Goal: Task Accomplishment & Management: Complete application form

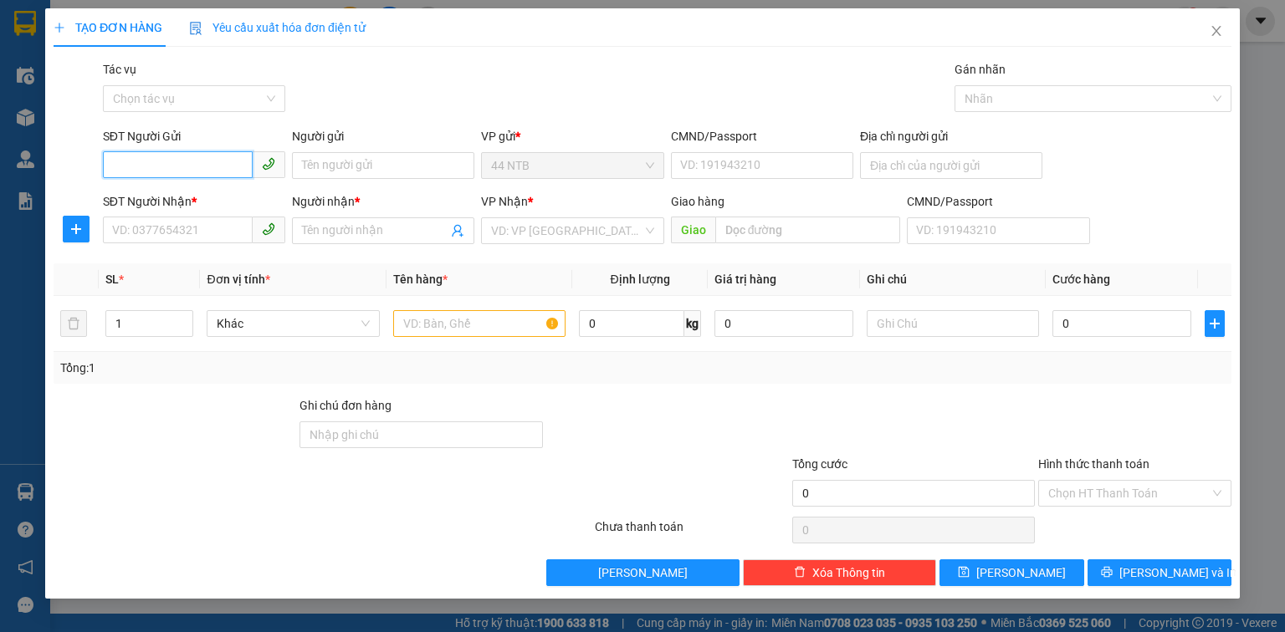
click at [181, 164] on input "SĐT Người Gửi" at bounding box center [178, 164] width 150 height 27
type input "0938242579"
click at [325, 164] on input "Người gửi" at bounding box center [383, 165] width 182 height 27
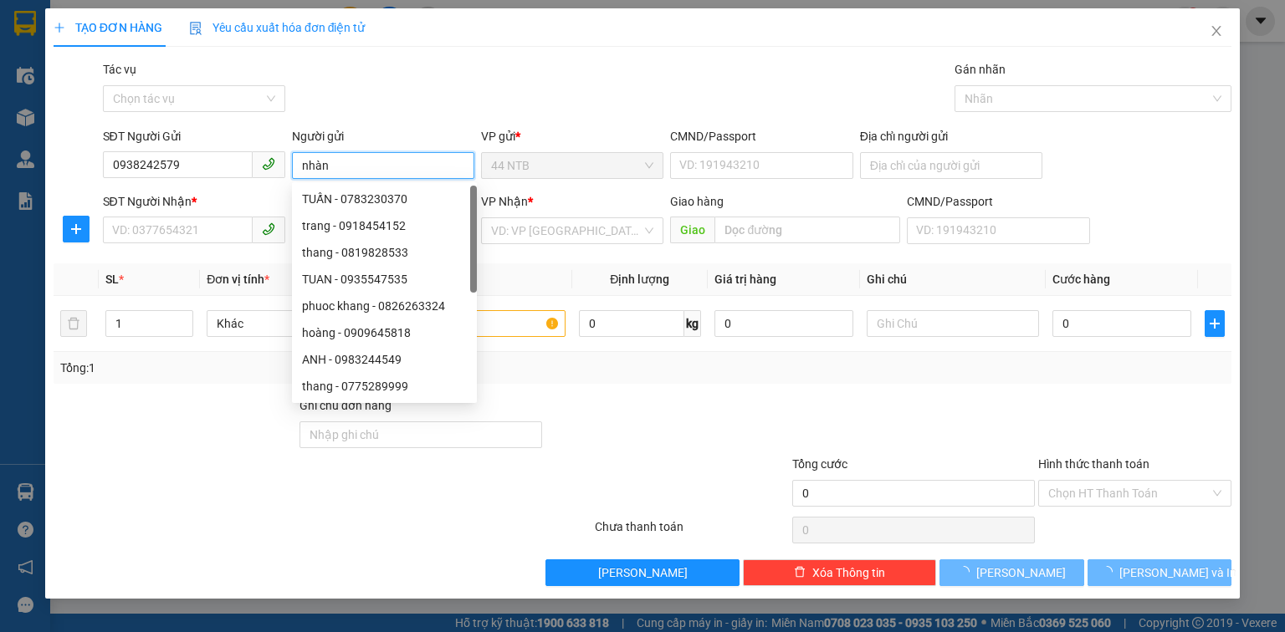
drag, startPoint x: 341, startPoint y: 161, endPoint x: 203, endPoint y: 184, distance: 140.0
click at [207, 186] on form "SĐT Người Gửi 0938242579 Người gửi nhàn VP gửi * 44 NTB CMND/Passport VD: [PASS…" at bounding box center [643, 189] width 1178 height 124
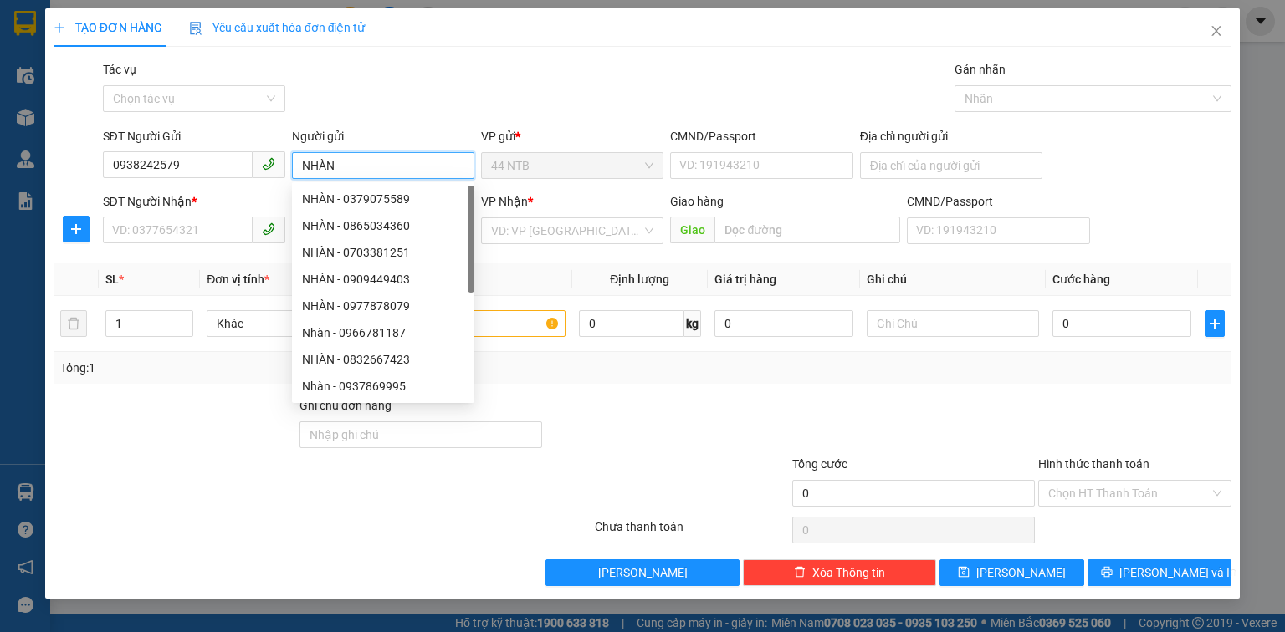
type input "NHÀN"
click at [477, 100] on div "Gói vận chuyển * Tiêu chuẩn Tác vụ Chọn tác vụ Gán nhãn Nhãn" at bounding box center [668, 89] width 1136 height 59
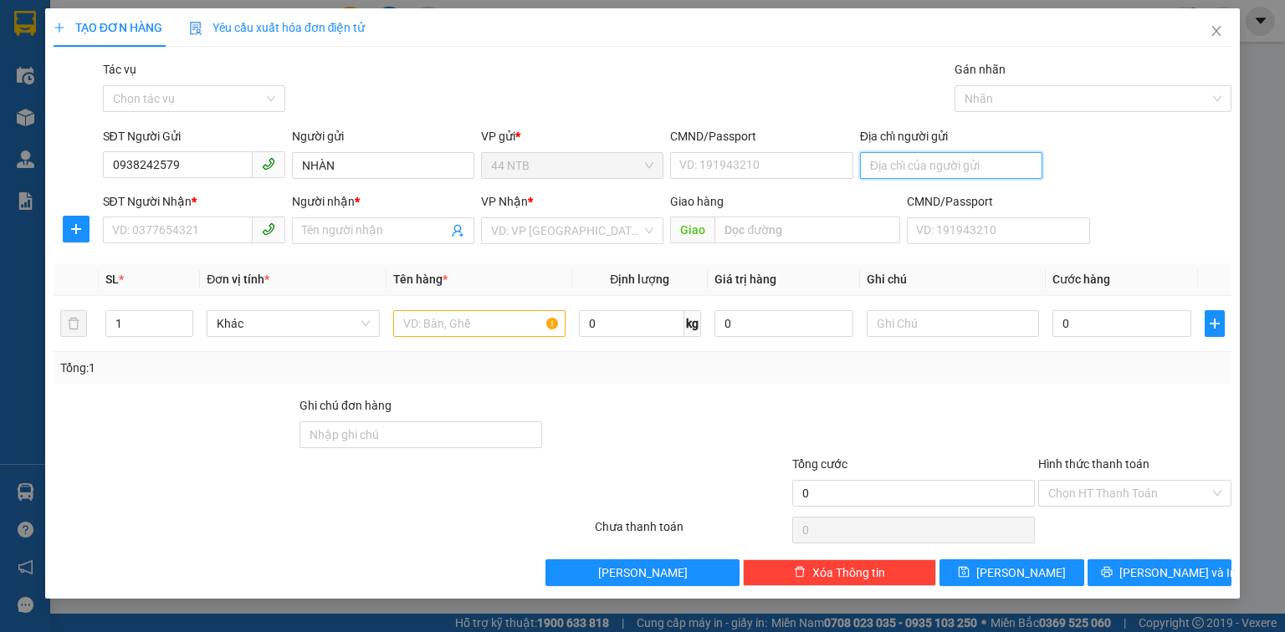
click at [880, 166] on input "Địa chỉ người gửi" at bounding box center [951, 165] width 182 height 27
click at [745, 164] on input "CMND/Passport" at bounding box center [761, 165] width 182 height 27
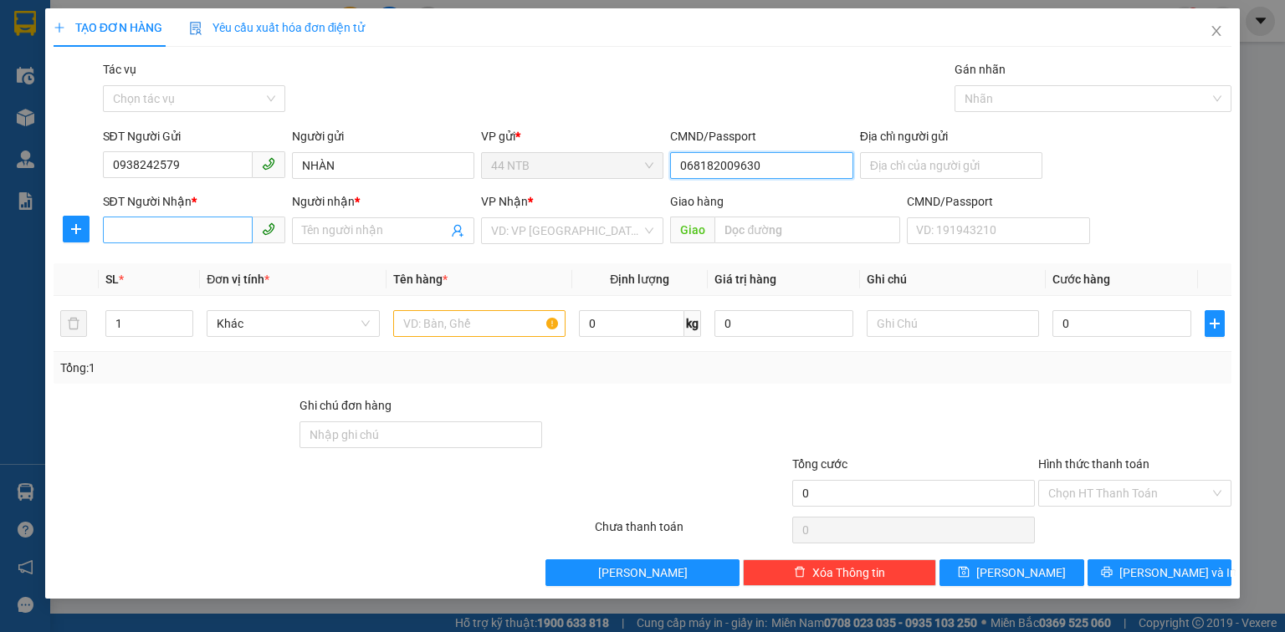
type input "068182009630"
click at [202, 238] on input "SĐT Người Nhận *" at bounding box center [178, 230] width 150 height 27
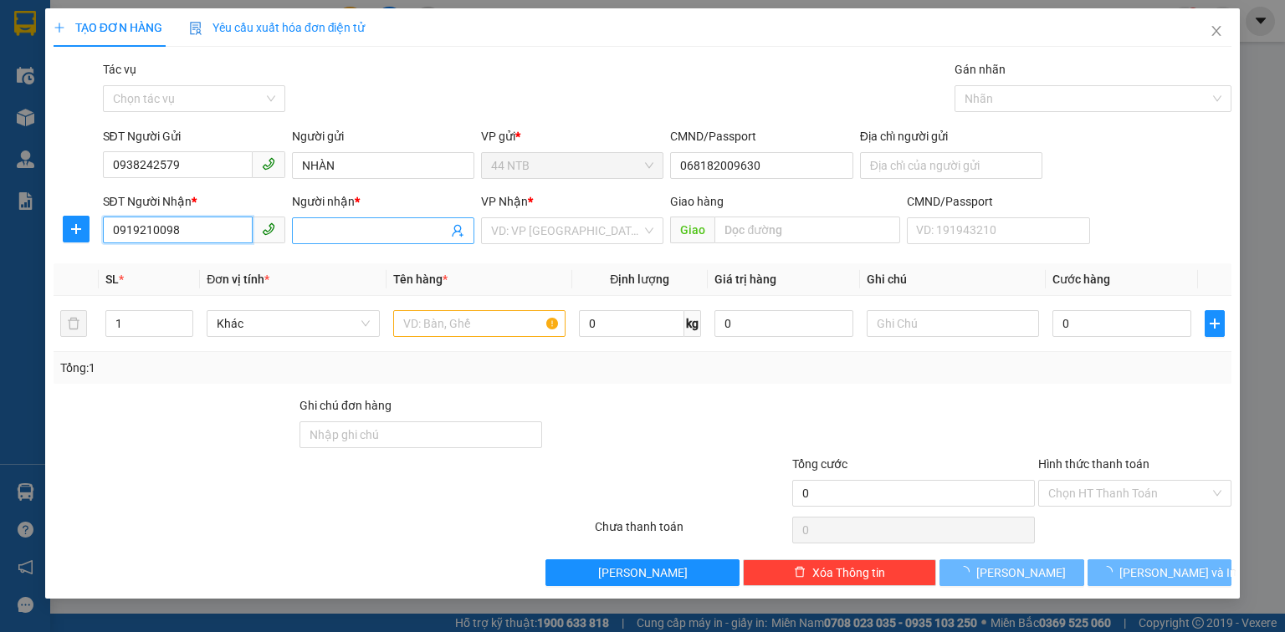
type input "0919210098"
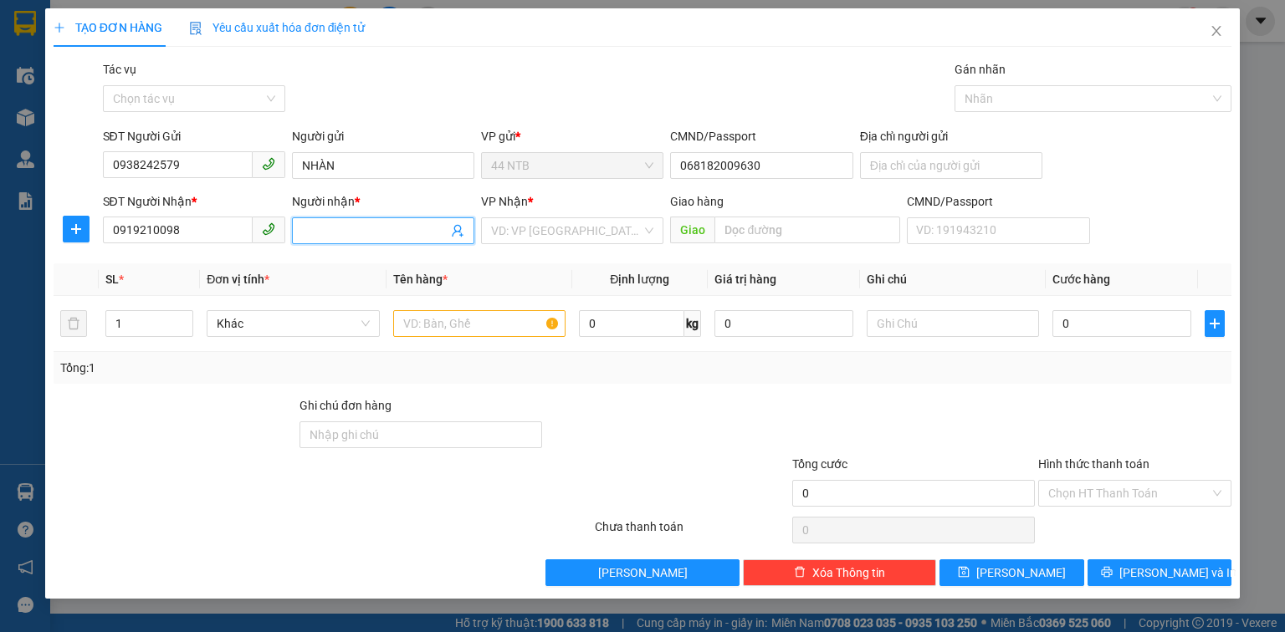
click at [353, 228] on input "Người nhận *" at bounding box center [375, 231] width 146 height 18
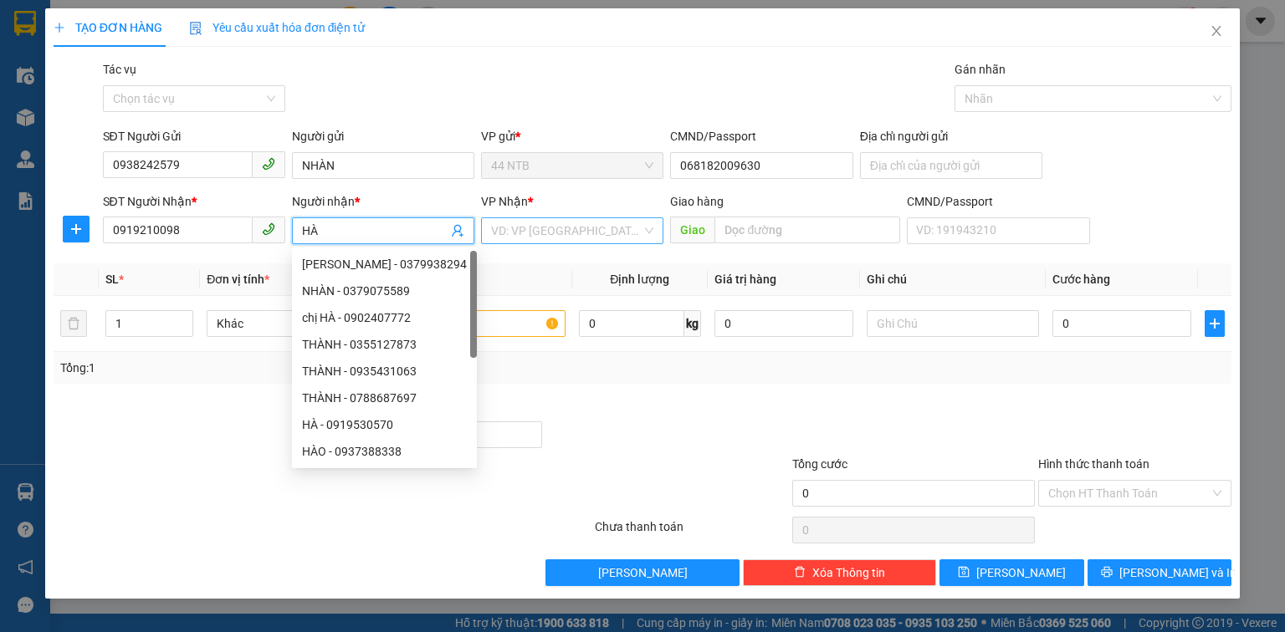
type input "HÀ"
click at [529, 225] on input "search" at bounding box center [566, 230] width 151 height 25
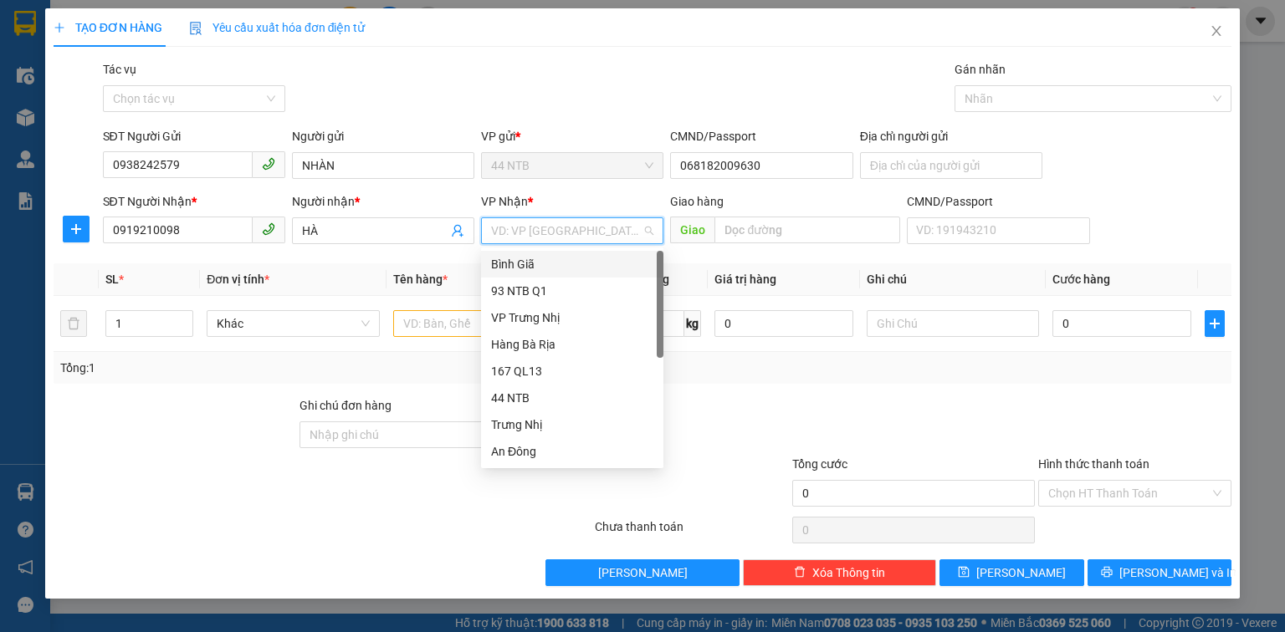
click at [537, 267] on div "Bình Giã" at bounding box center [572, 264] width 162 height 18
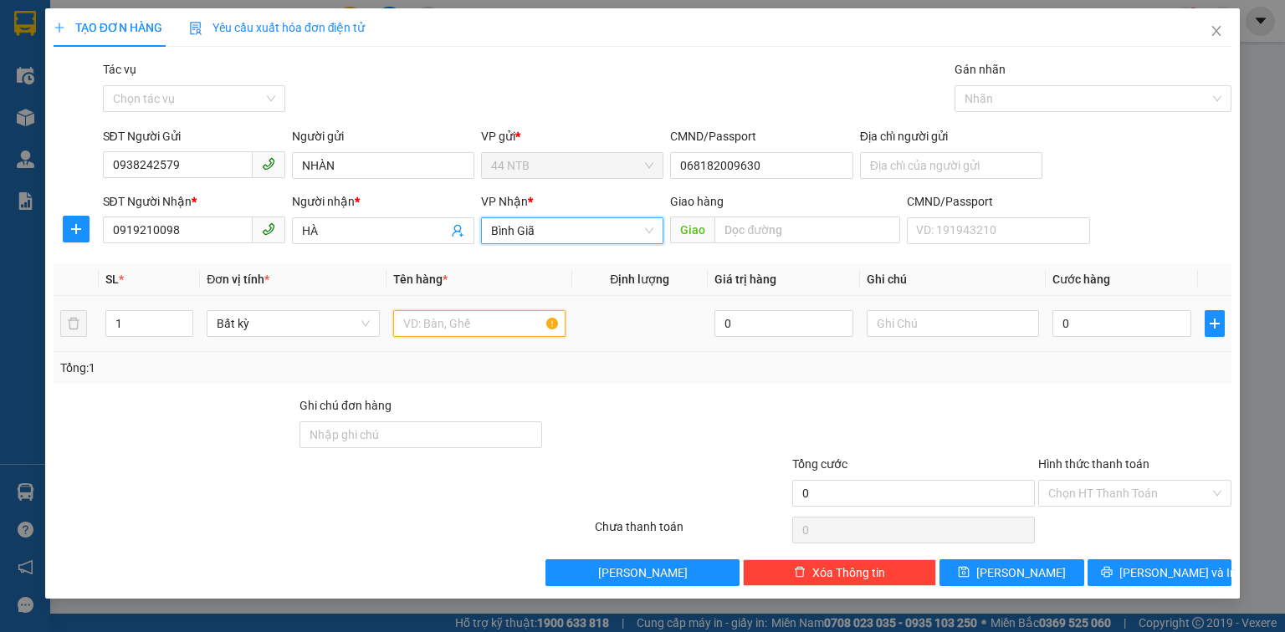
click at [464, 315] on input "text" at bounding box center [479, 323] width 172 height 27
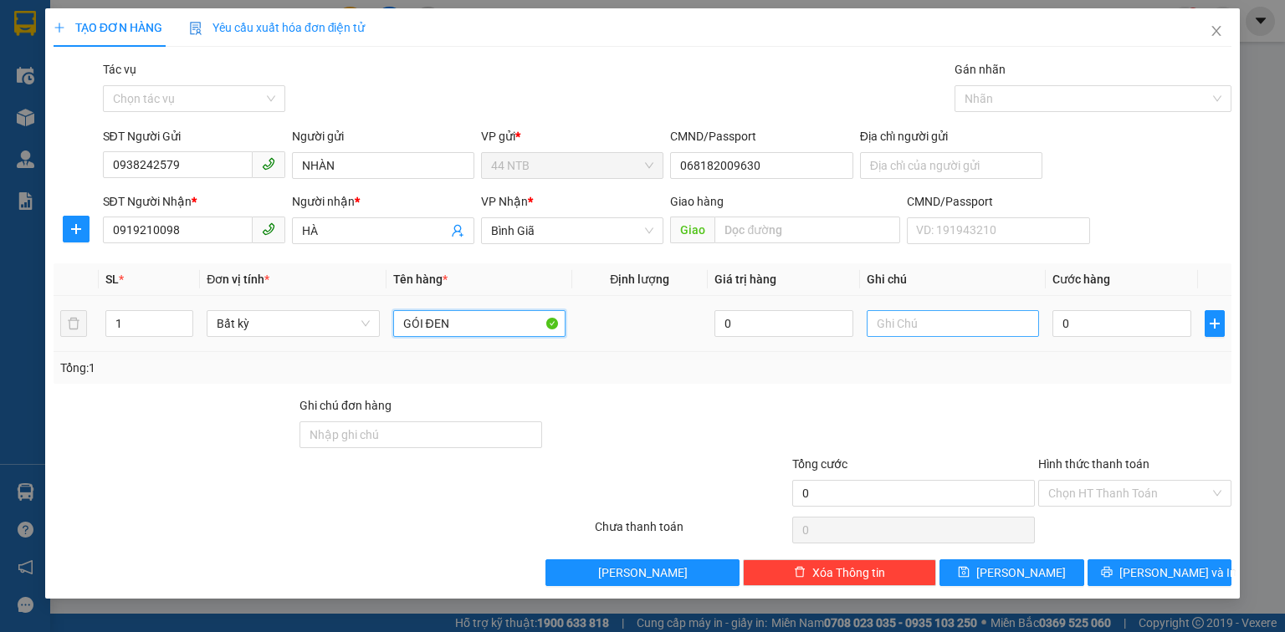
type input "GÓI ĐEN"
click at [883, 315] on input "text" at bounding box center [953, 323] width 172 height 27
type input "SƠN"
click at [1151, 322] on input "0" at bounding box center [1121, 323] width 139 height 27
type input "3"
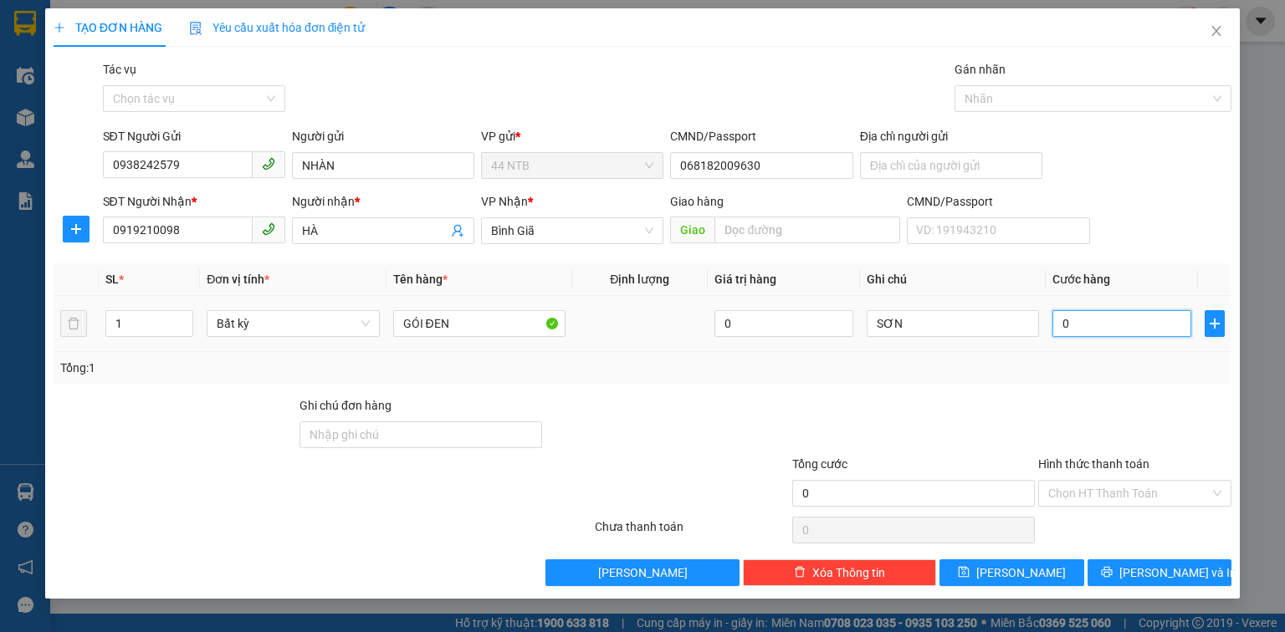
type input "3"
type input "30"
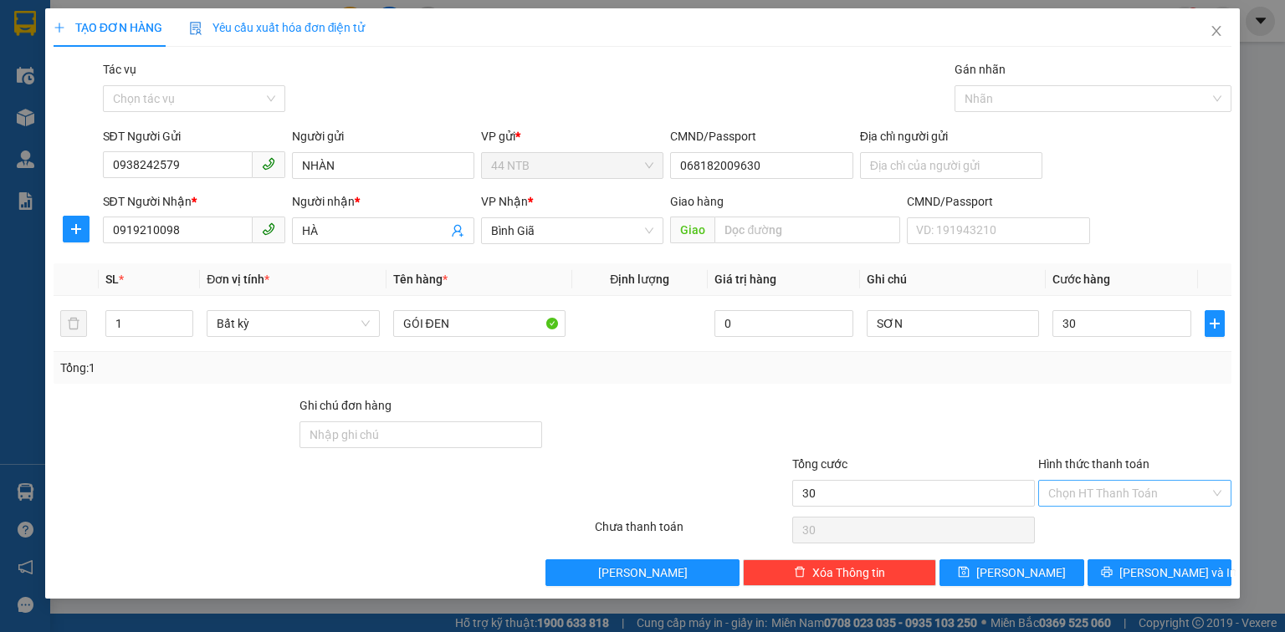
type input "30.000"
click at [1140, 495] on input "Hình thức thanh toán" at bounding box center [1128, 493] width 161 height 25
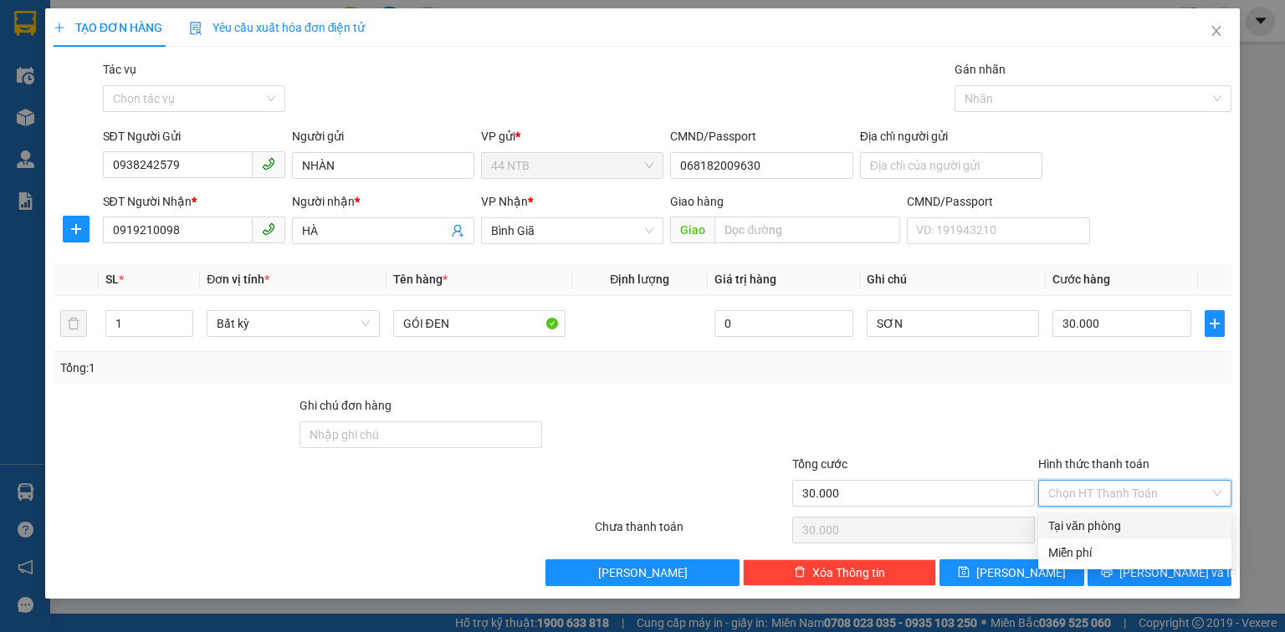
click at [1153, 523] on div "Tại văn phòng" at bounding box center [1134, 526] width 173 height 18
type input "0"
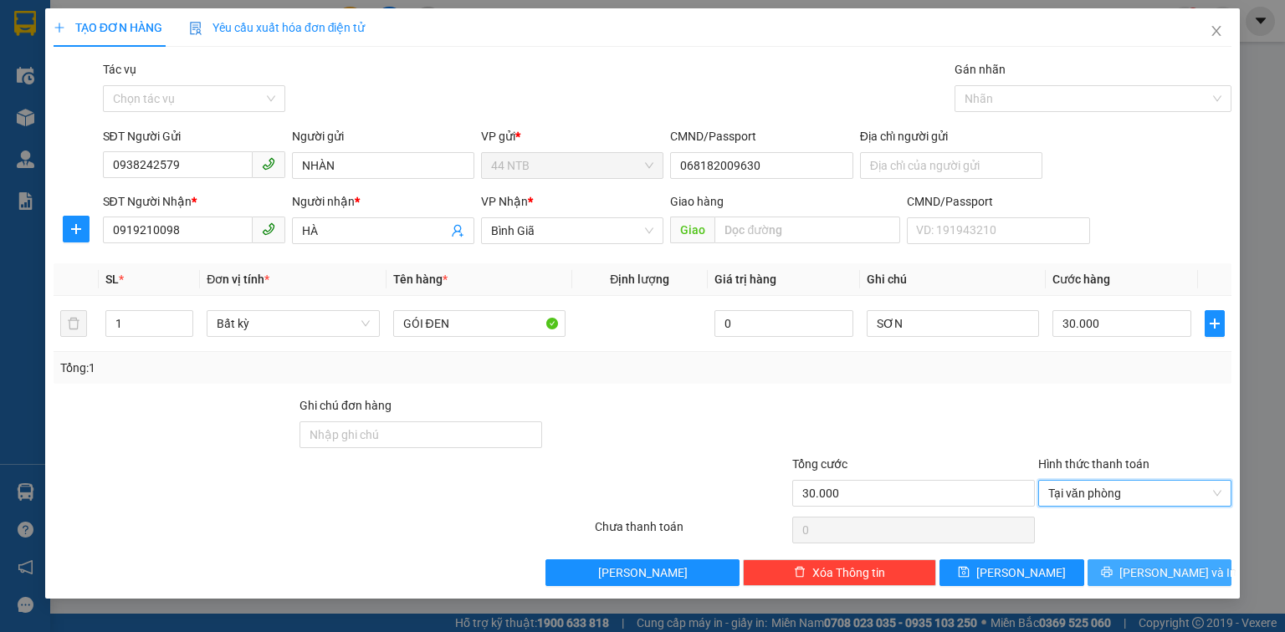
click at [1161, 571] on span "[PERSON_NAME] và In" at bounding box center [1177, 573] width 117 height 18
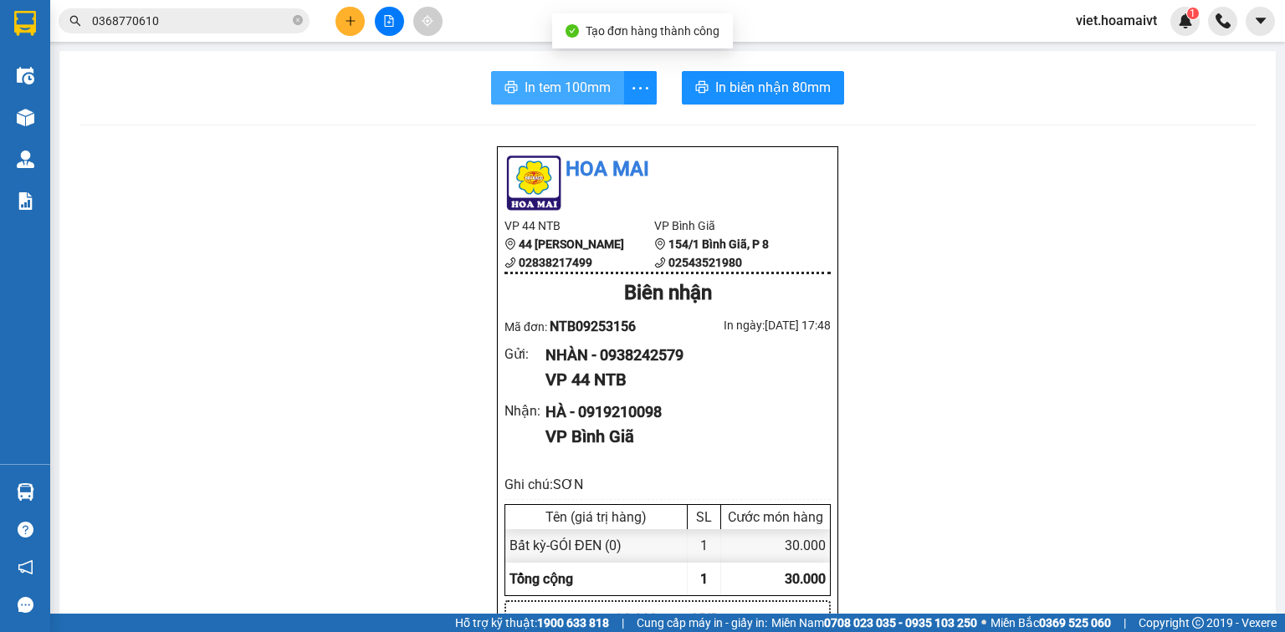
click at [550, 84] on span "In tem 100mm" at bounding box center [567, 87] width 86 height 21
click at [553, 82] on span "In tem 100mm" at bounding box center [567, 87] width 86 height 21
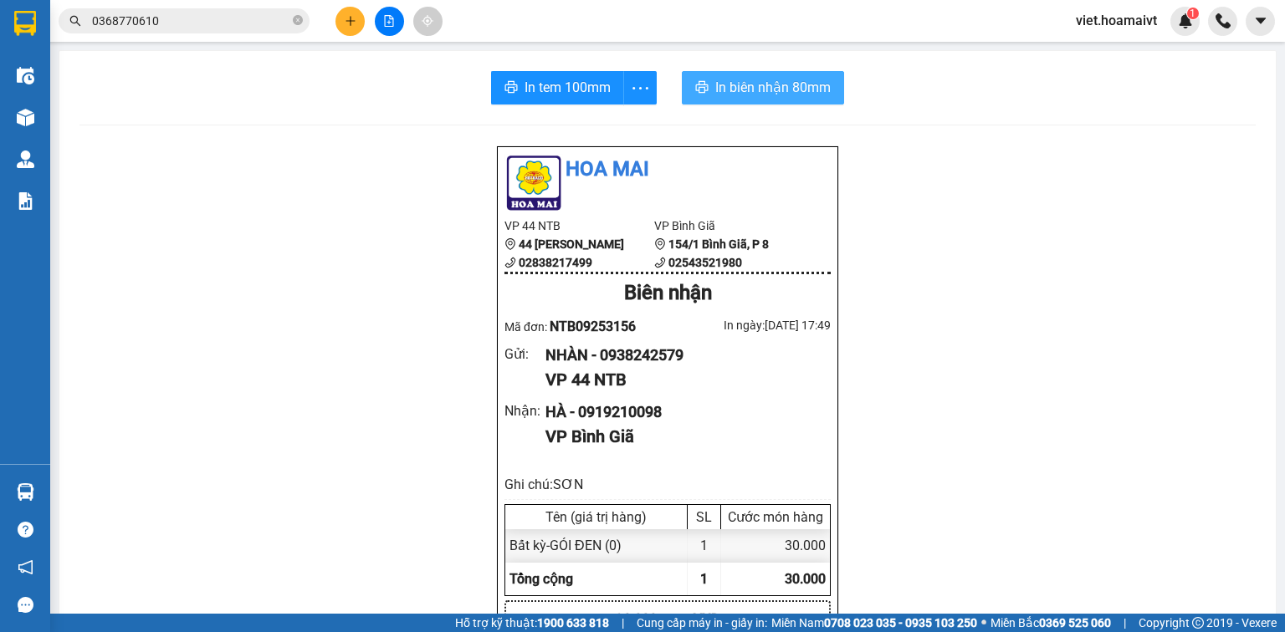
click at [780, 94] on span "In biên nhận 80mm" at bounding box center [772, 87] width 115 height 21
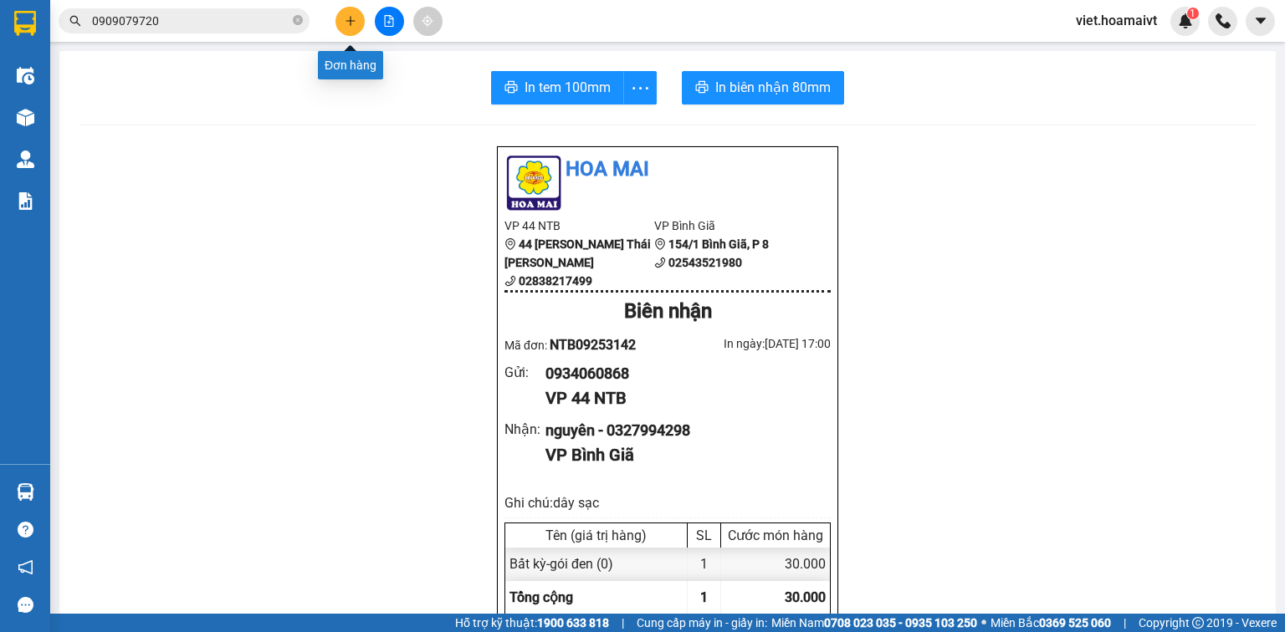
click at [355, 27] on button at bounding box center [349, 21] width 29 height 29
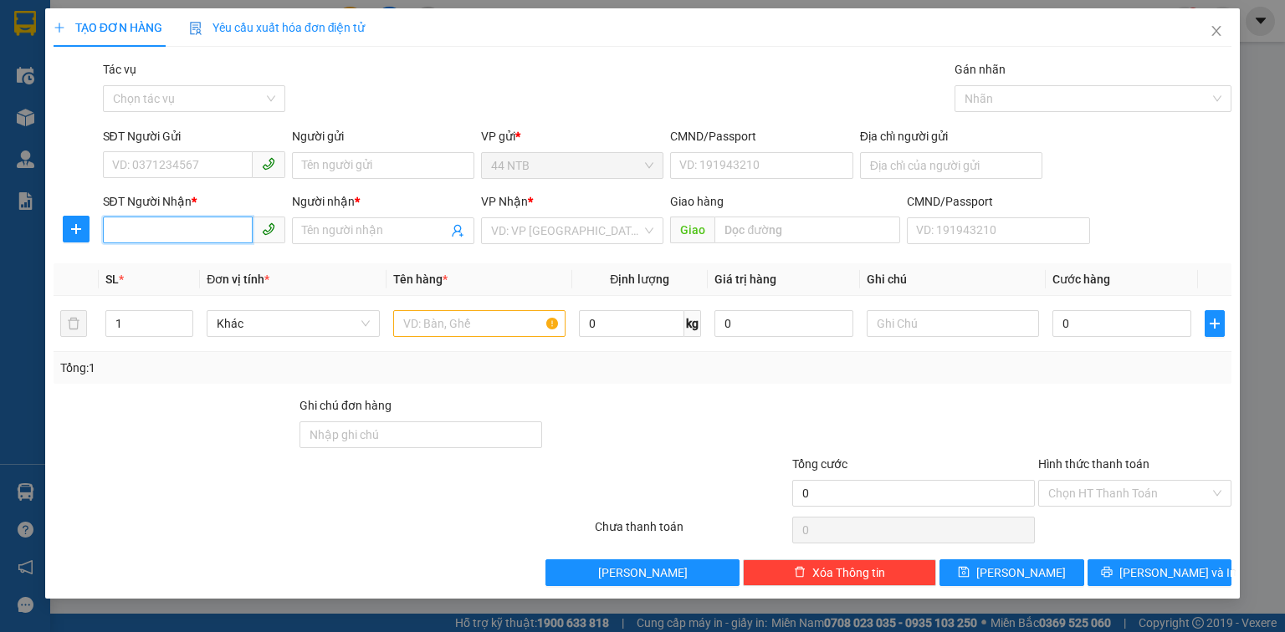
drag, startPoint x: 150, startPoint y: 228, endPoint x: 148, endPoint y: 219, distance: 8.5
click at [150, 228] on input "SĐT Người Nhận *" at bounding box center [178, 230] width 150 height 27
type input "02543838834"
click at [340, 232] on input "Người nhận *" at bounding box center [375, 231] width 146 height 18
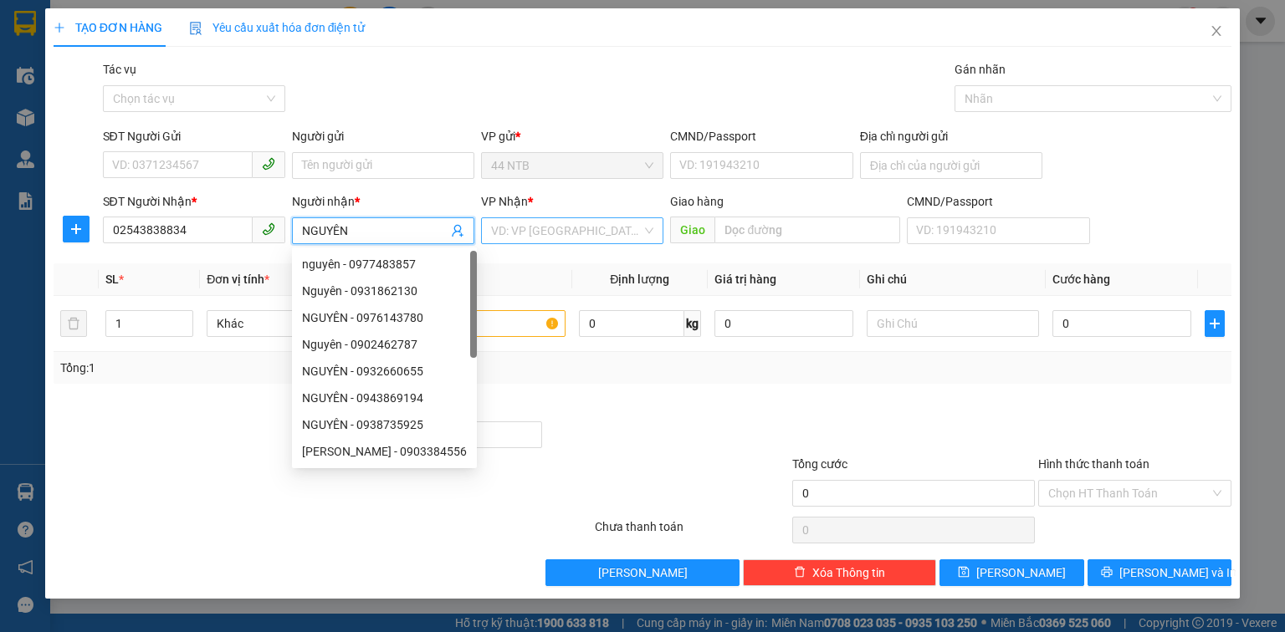
type input "NGUYÊN"
click at [521, 231] on input "search" at bounding box center [566, 230] width 151 height 25
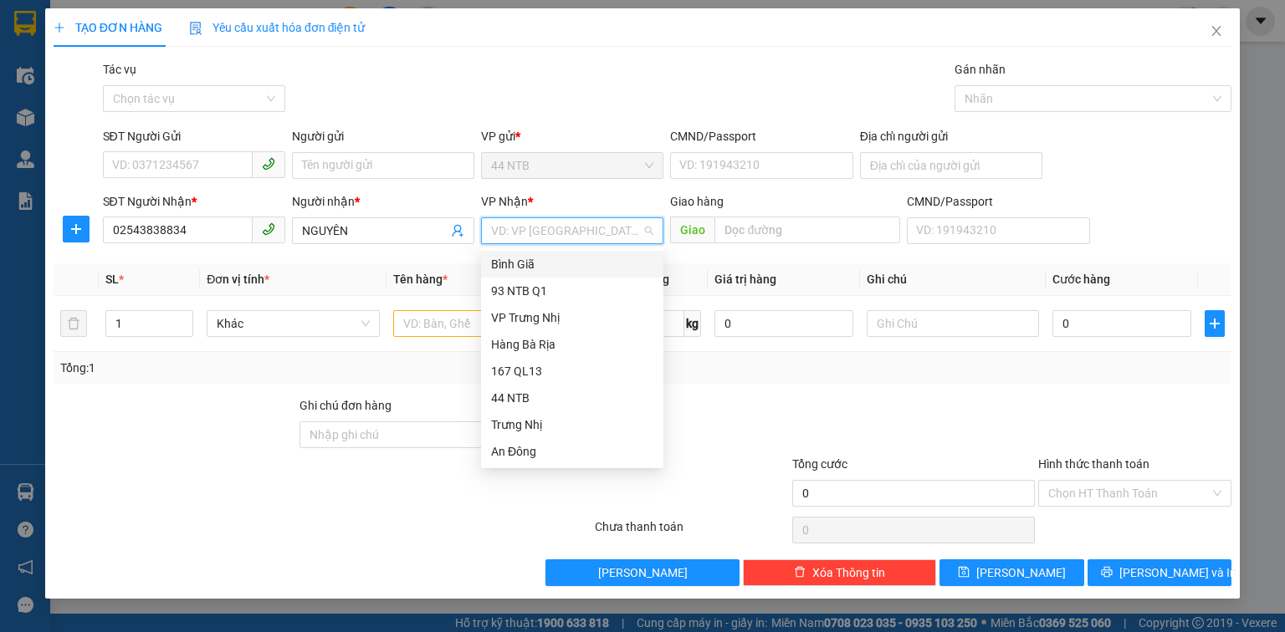
click at [529, 262] on div "Bình Giã" at bounding box center [572, 264] width 162 height 18
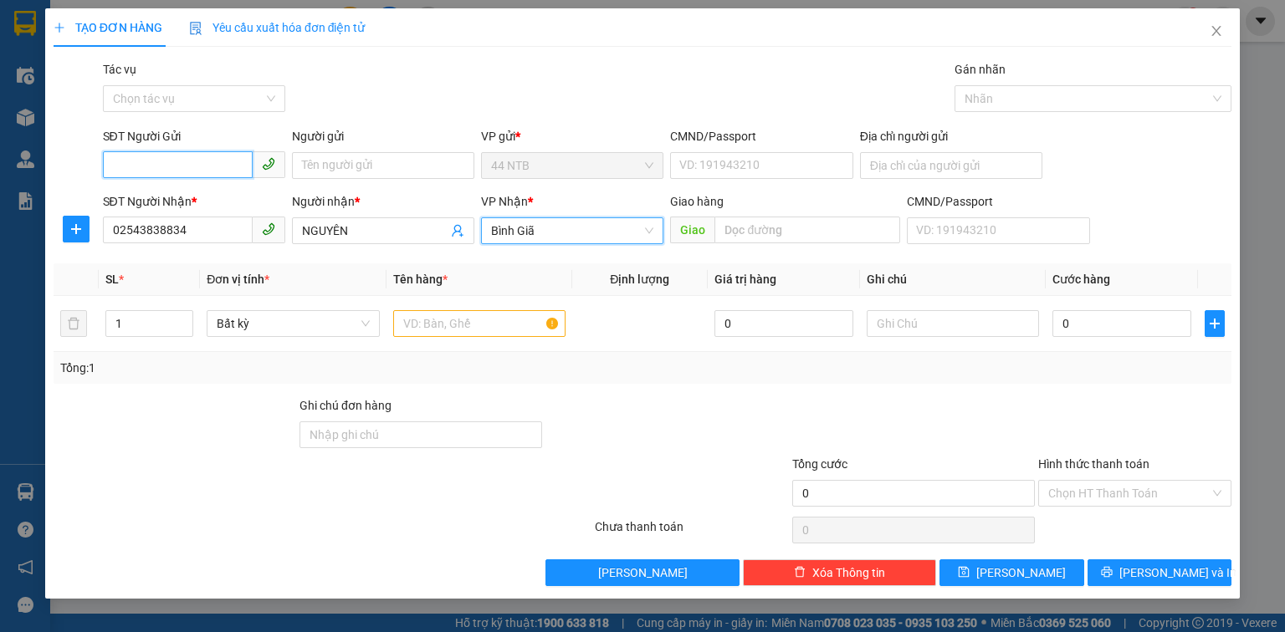
drag, startPoint x: 155, startPoint y: 158, endPoint x: 163, endPoint y: 161, distance: 8.7
click at [158, 159] on input "SĐT Người Gửi" at bounding box center [178, 164] width 150 height 27
type input "0913809769"
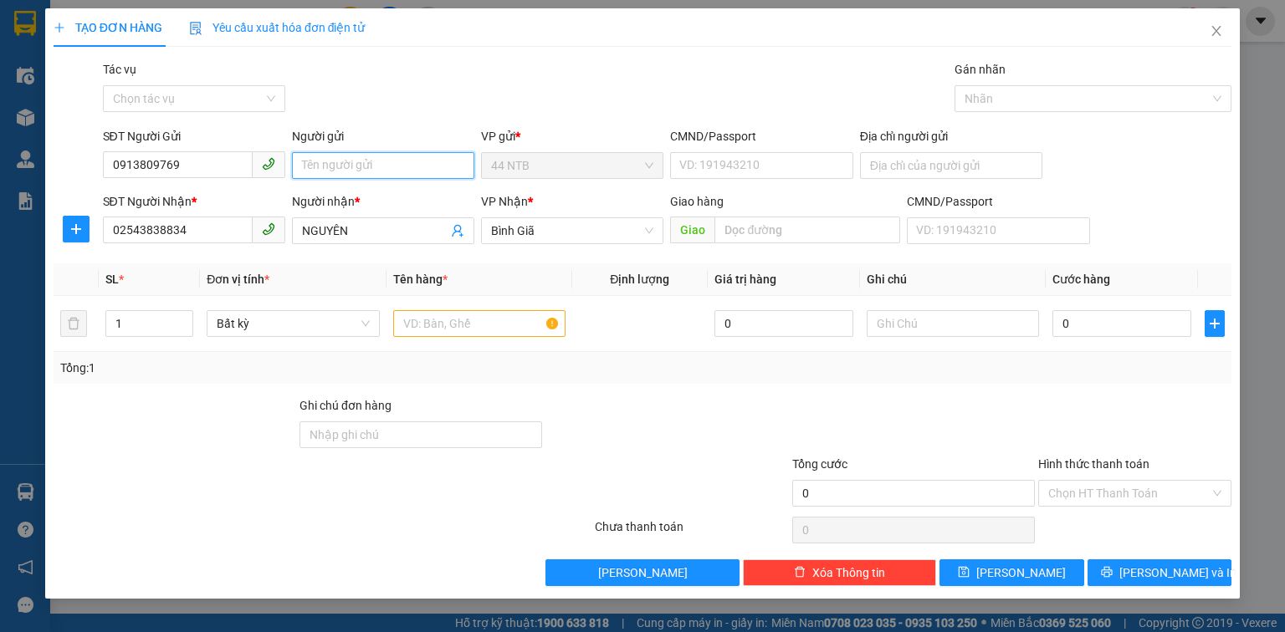
click at [331, 170] on input "Người gửi" at bounding box center [383, 165] width 182 height 27
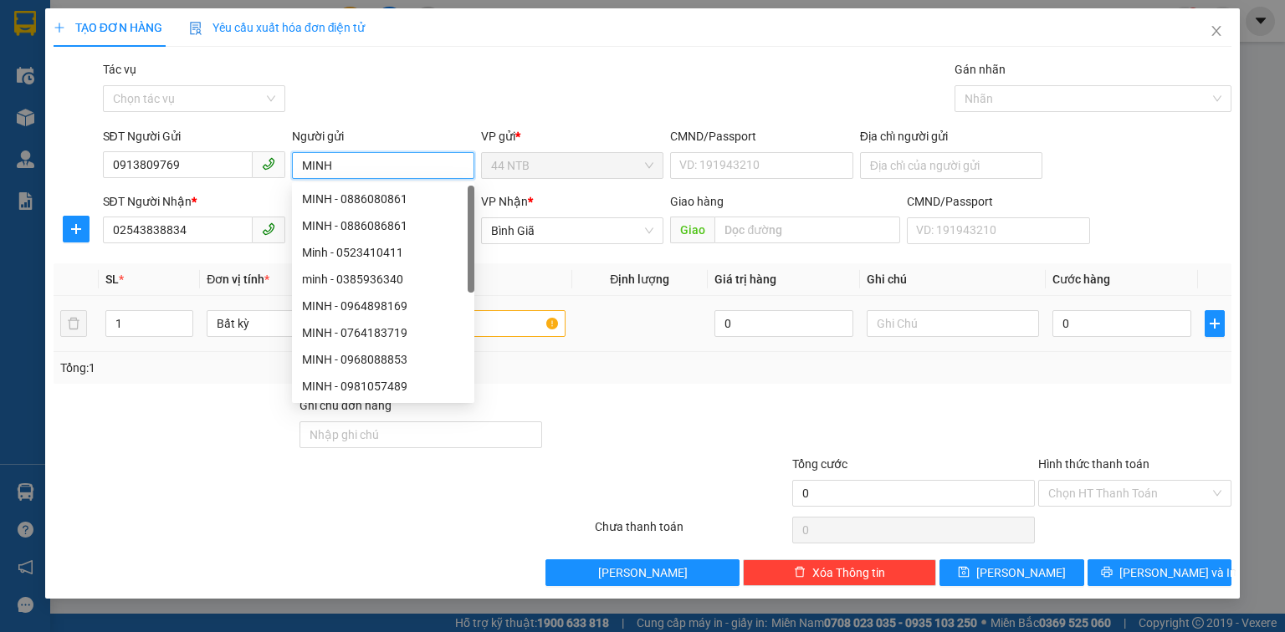
type input "MINH"
click at [528, 331] on input "text" at bounding box center [479, 323] width 172 height 27
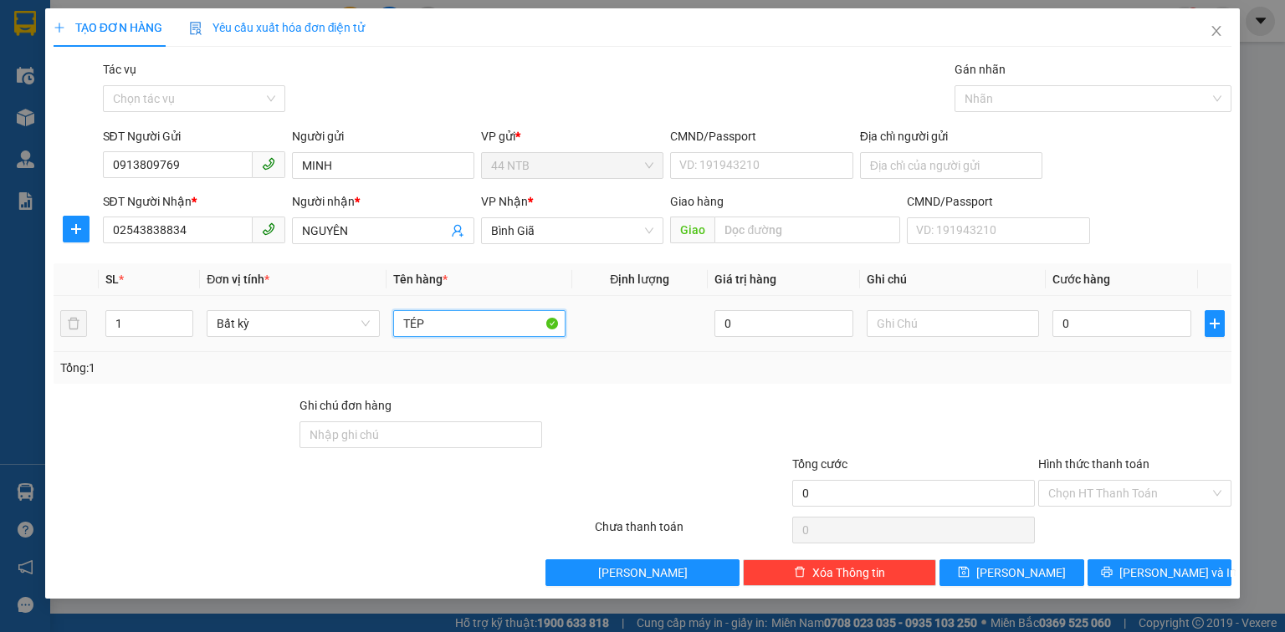
type input "TÉP"
type input "3"
type input "30"
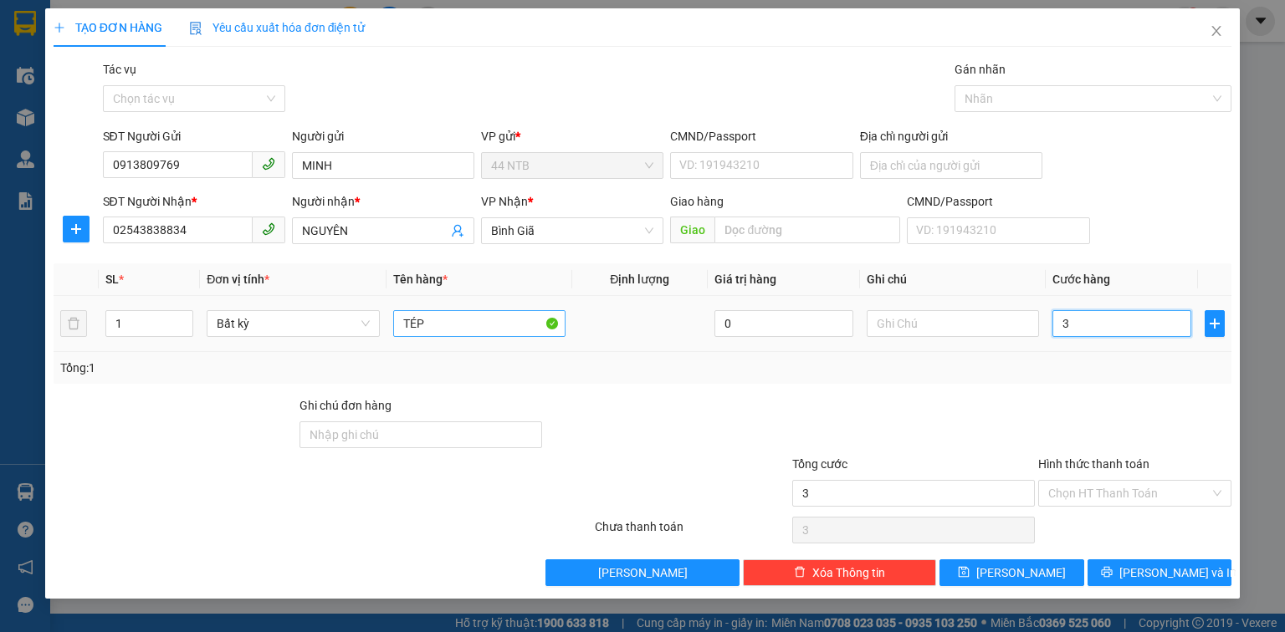
type input "30"
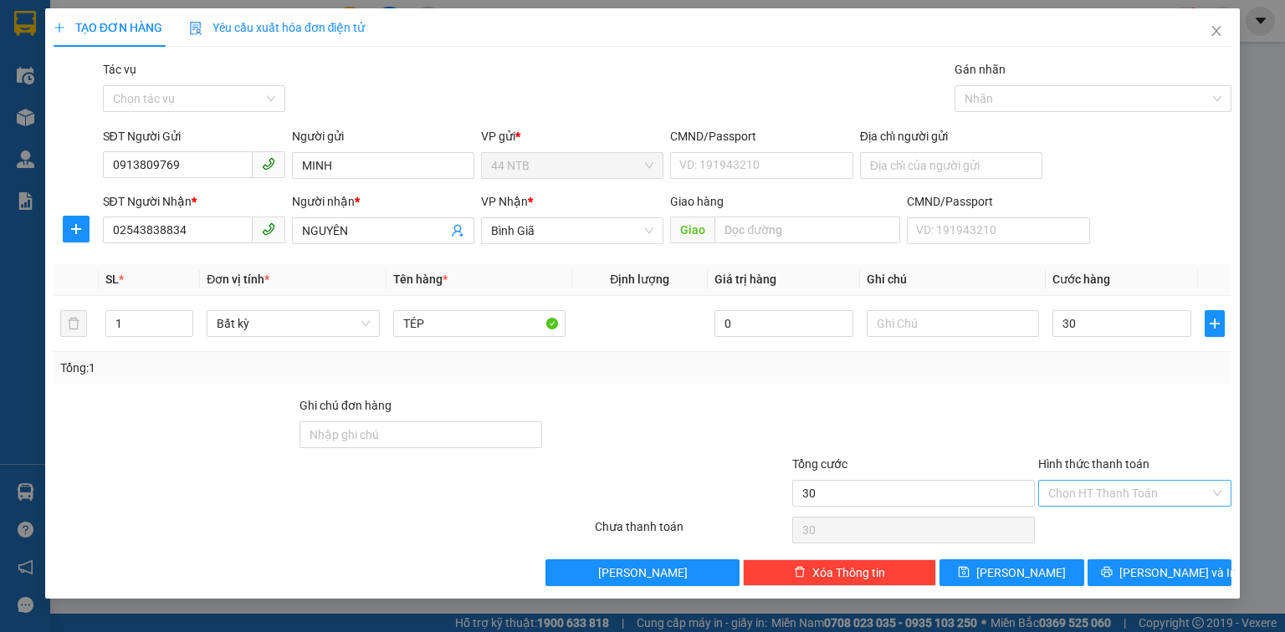
type input "30.000"
click at [1128, 484] on input "Hình thức thanh toán" at bounding box center [1128, 493] width 161 height 25
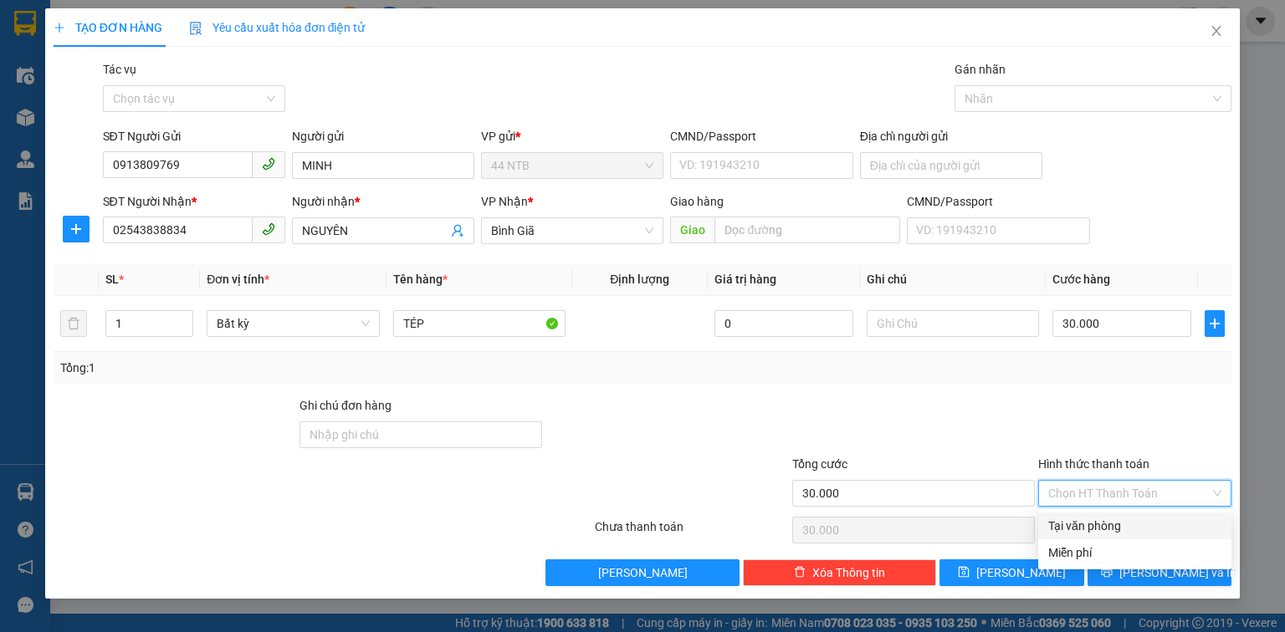
click at [1124, 530] on div "Tại văn phòng" at bounding box center [1134, 526] width 173 height 18
type input "0"
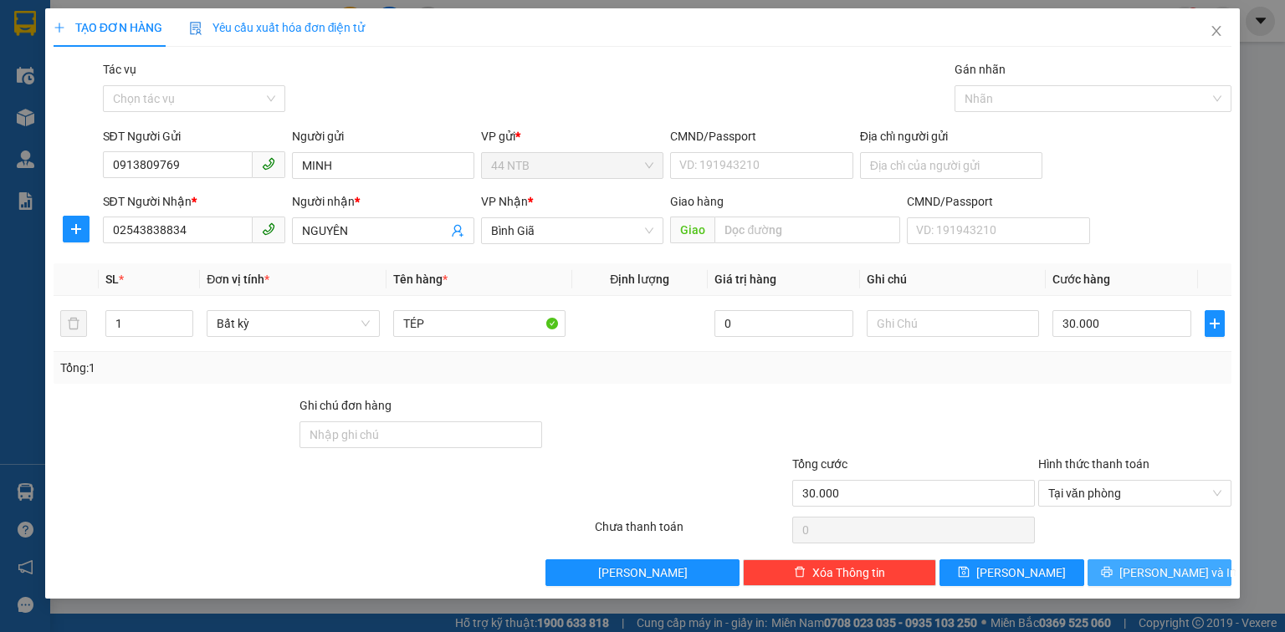
click at [1119, 576] on button "[PERSON_NAME] và In" at bounding box center [1159, 573] width 145 height 27
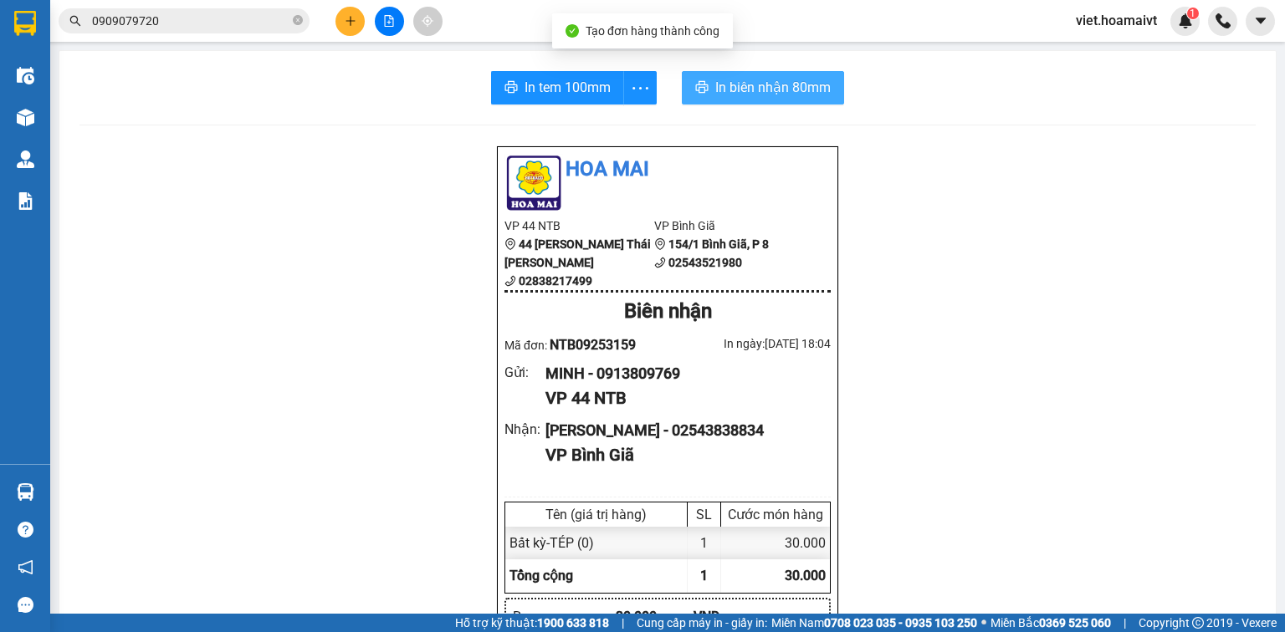
click at [699, 86] on icon "printer" at bounding box center [702, 87] width 13 height 12
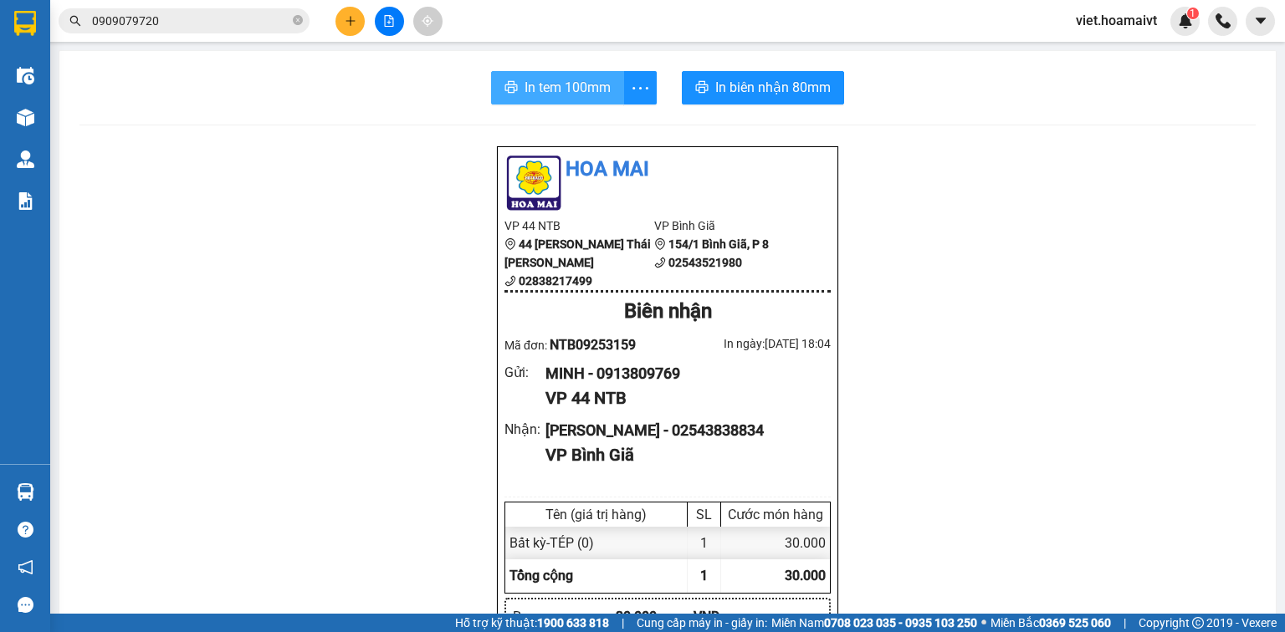
click at [545, 96] on span "In tem 100mm" at bounding box center [567, 87] width 86 height 21
